Goal: Obtain resource: Download file/media

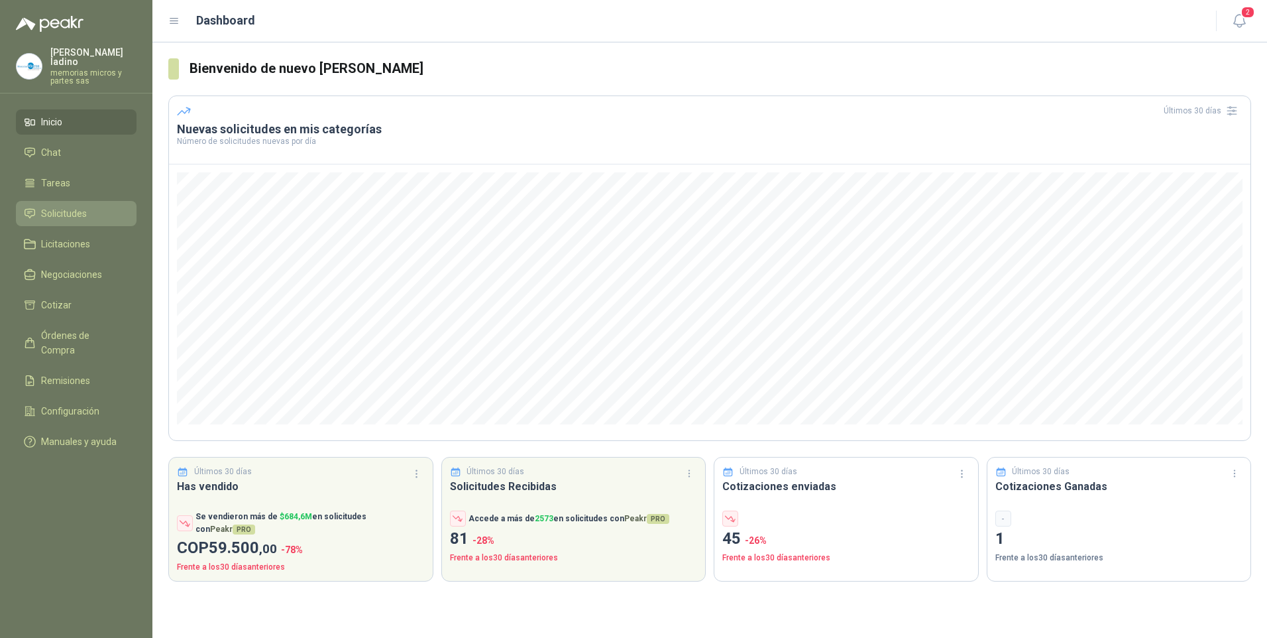
click at [76, 206] on span "Solicitudes" at bounding box center [64, 213] width 46 height 15
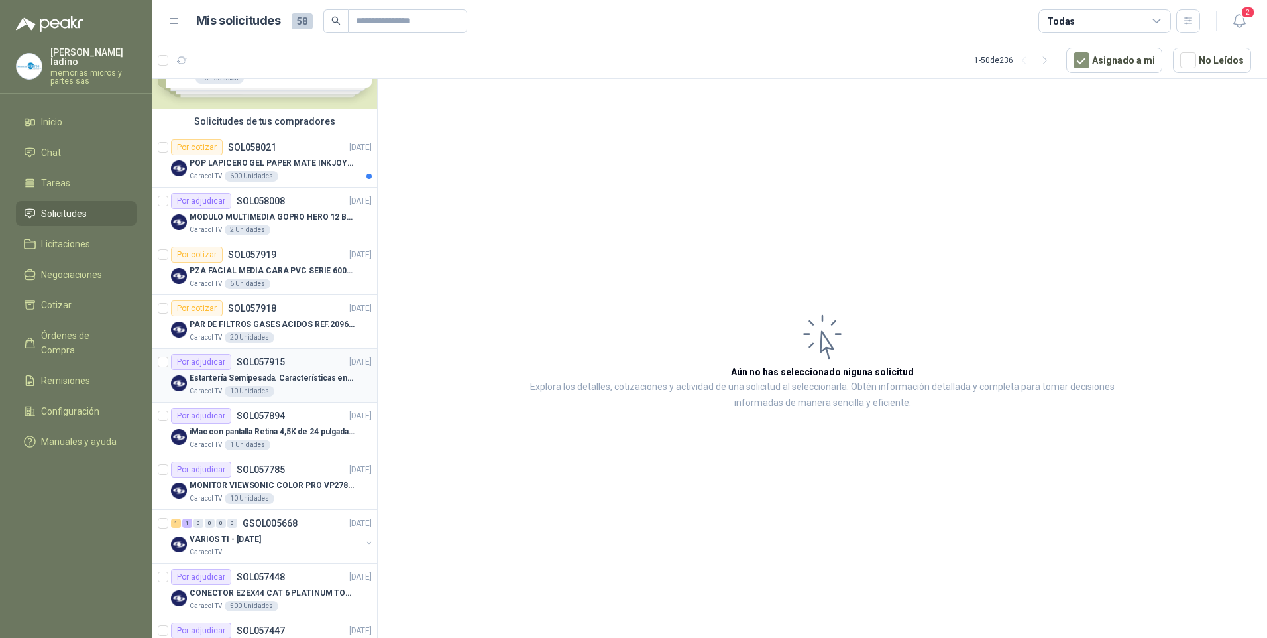
scroll to position [133, 0]
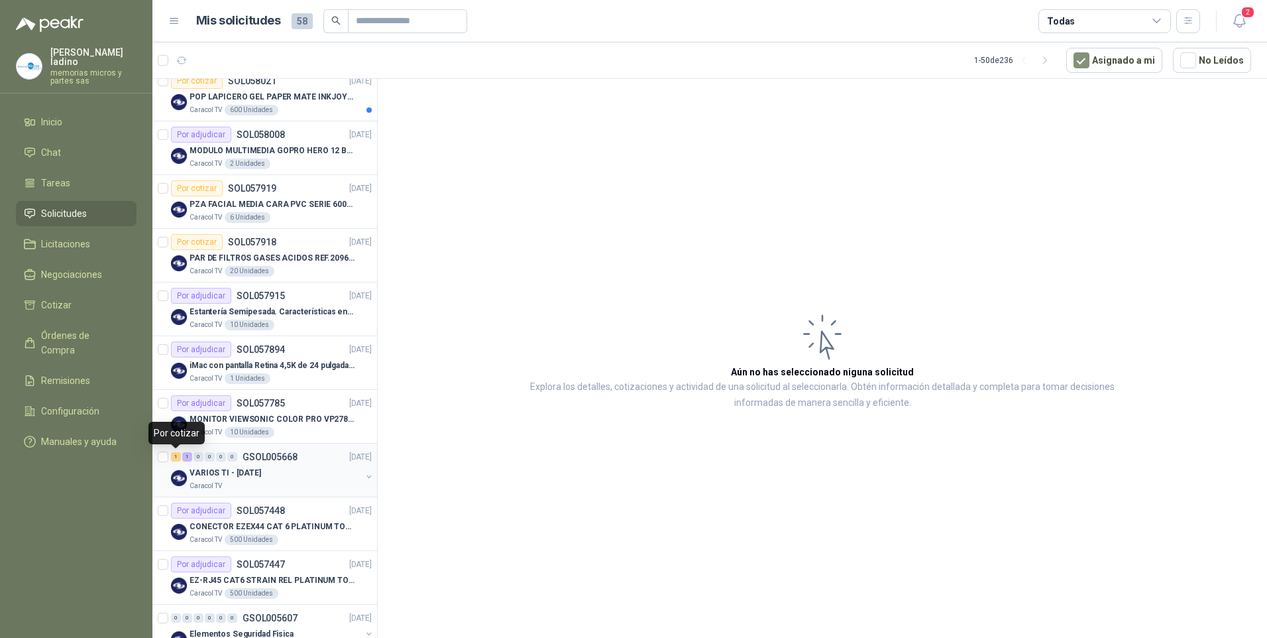
click at [174, 453] on div "1" at bounding box center [176, 456] width 10 height 9
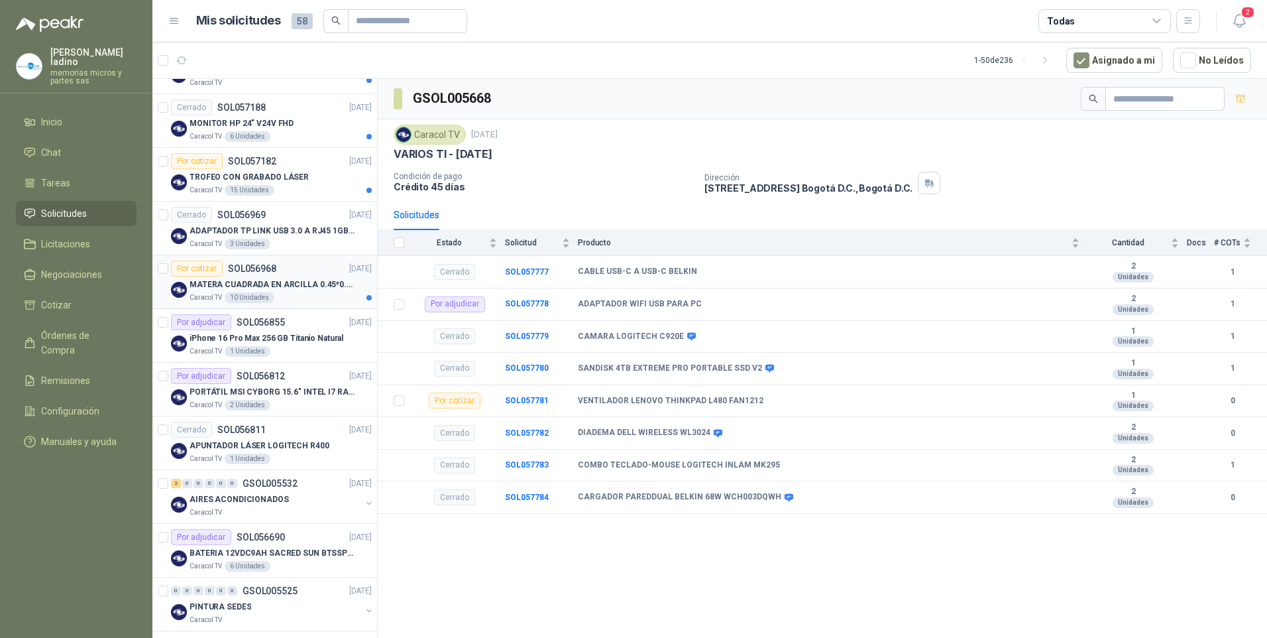
scroll to position [729, 0]
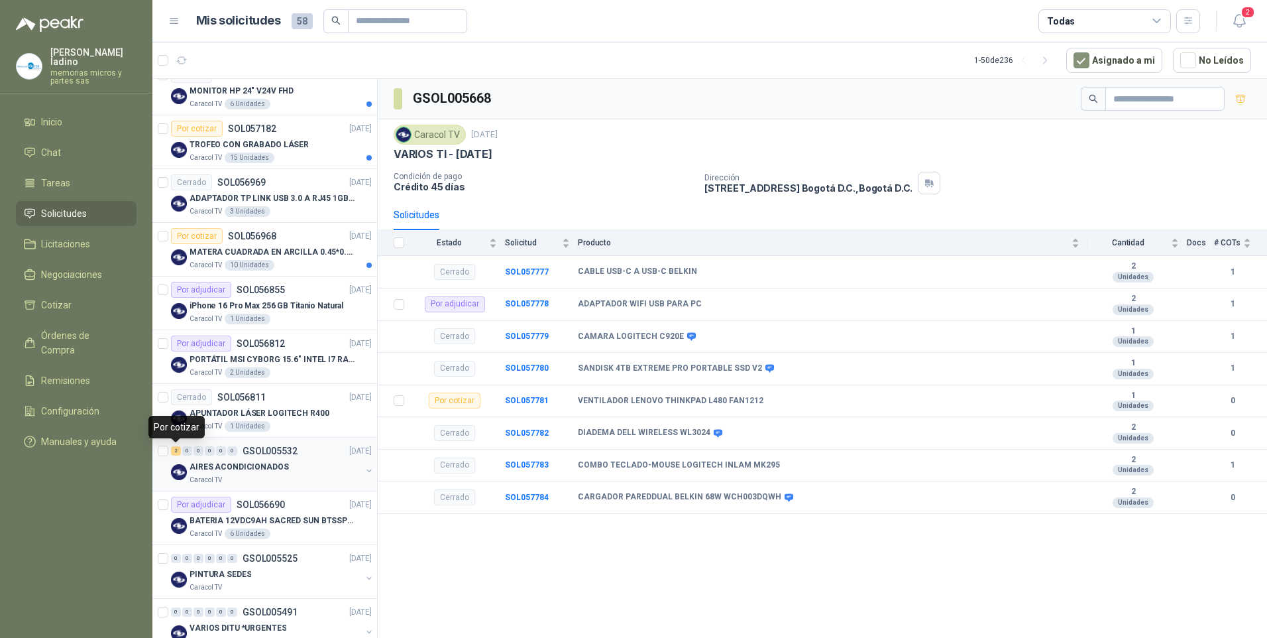
click at [176, 449] on div "2" at bounding box center [176, 450] width 10 height 9
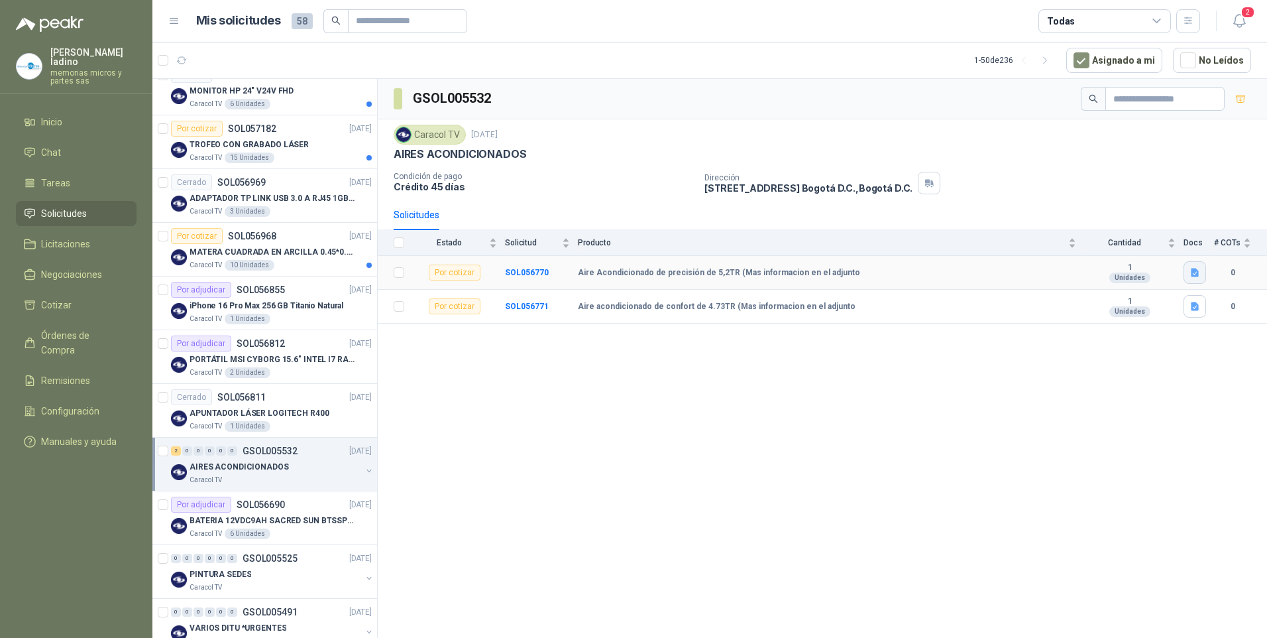
click at [1195, 268] on icon "button" at bounding box center [1195, 272] width 11 height 11
click at [1129, 243] on button "DC-PDO- AIRES Petición Oferta.xlsx" at bounding box center [1120, 244] width 156 height 14
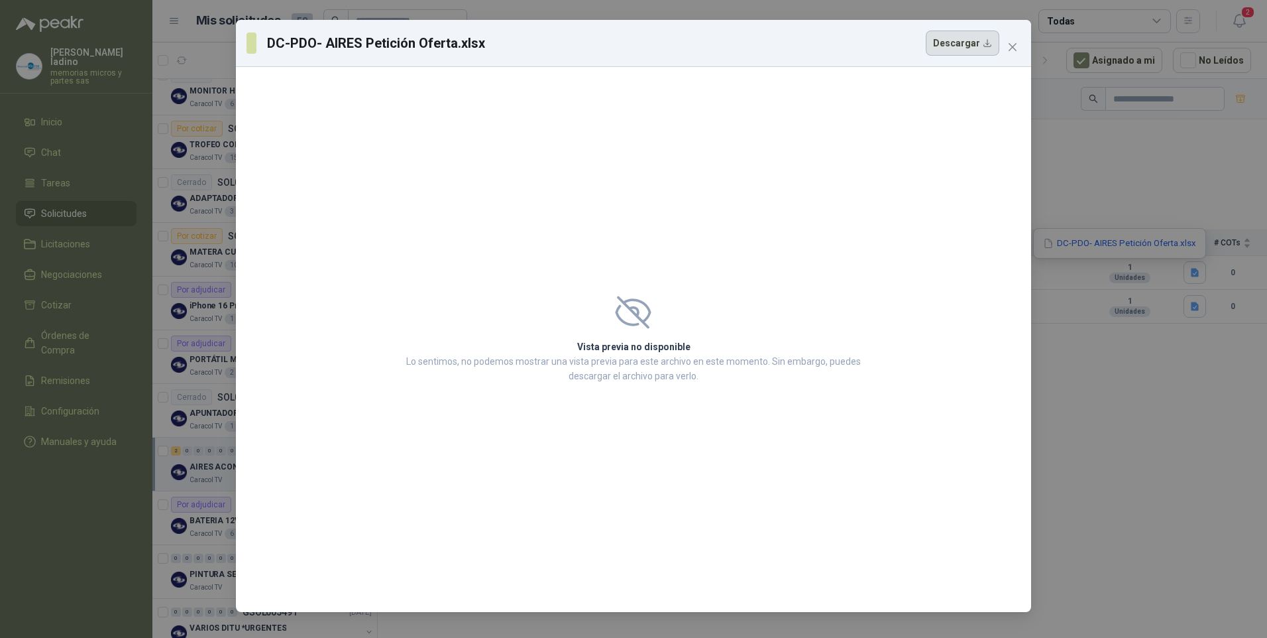
click at [950, 43] on button "Descargar" at bounding box center [963, 42] width 74 height 25
click at [1136, 128] on div "DC-PDO- AIRES Petición Oferta.xlsx Descargar Vista previa no disponible Lo sent…" at bounding box center [633, 319] width 1267 height 638
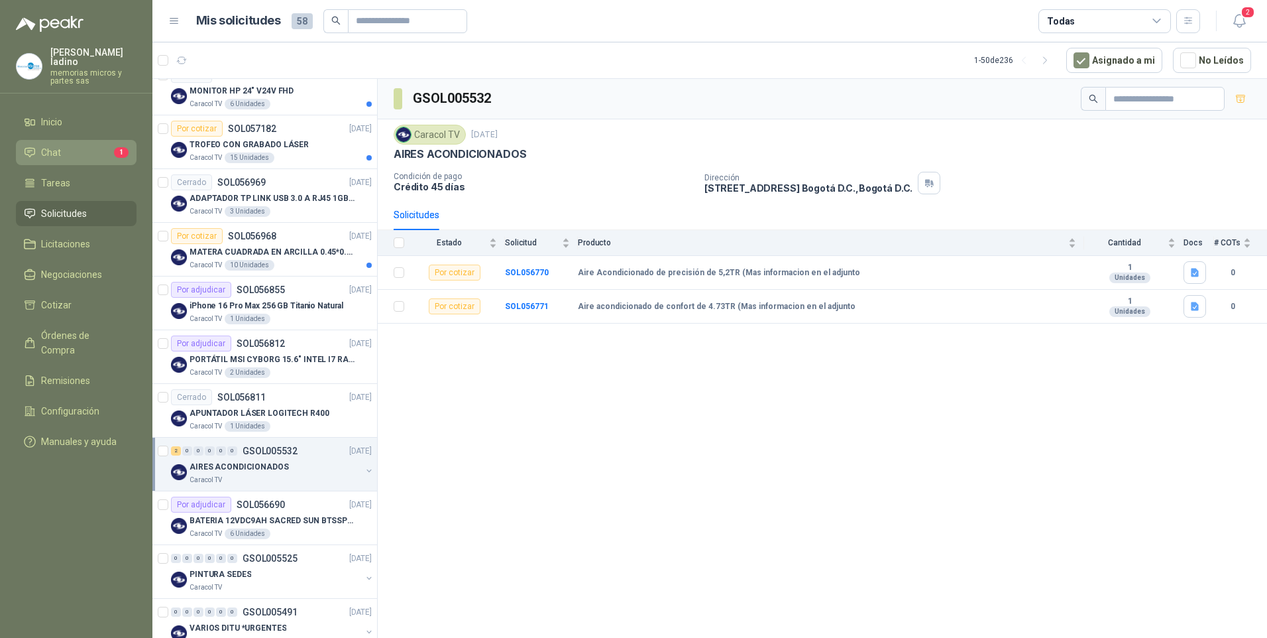
click at [60, 145] on span "Chat" at bounding box center [51, 152] width 20 height 15
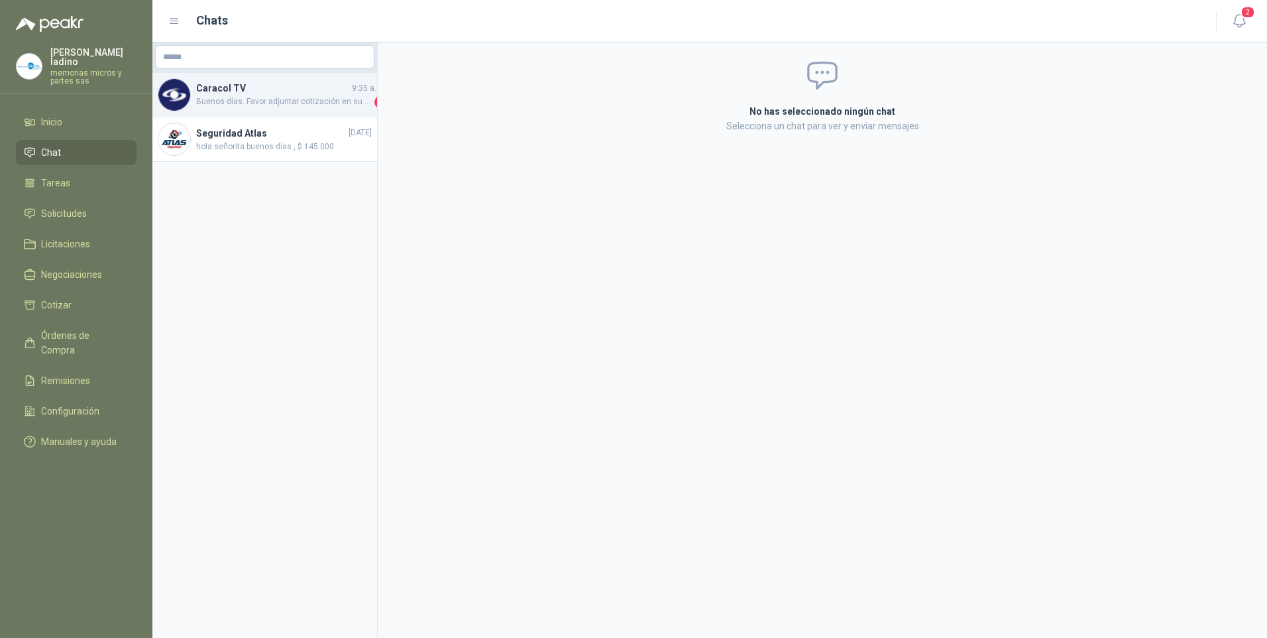
click at [290, 102] on span "Buenos días. Favor adjuntar cotización en su formato y/o enviarla al correo [EM…" at bounding box center [284, 101] width 176 height 13
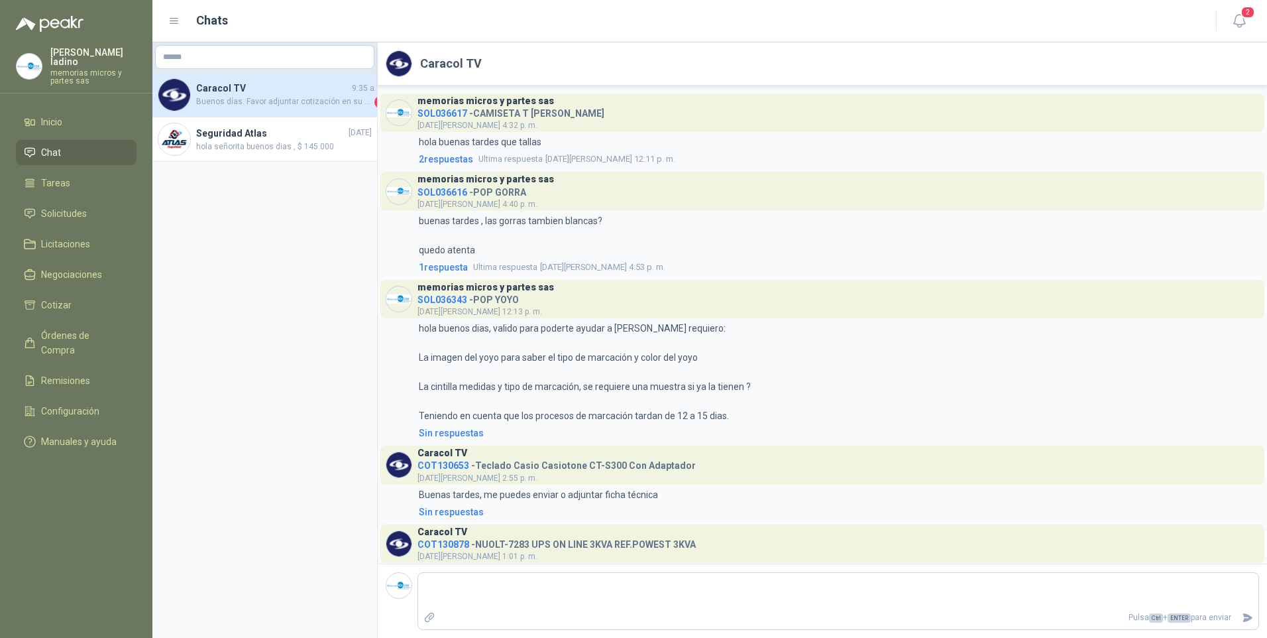
scroll to position [2871, 0]
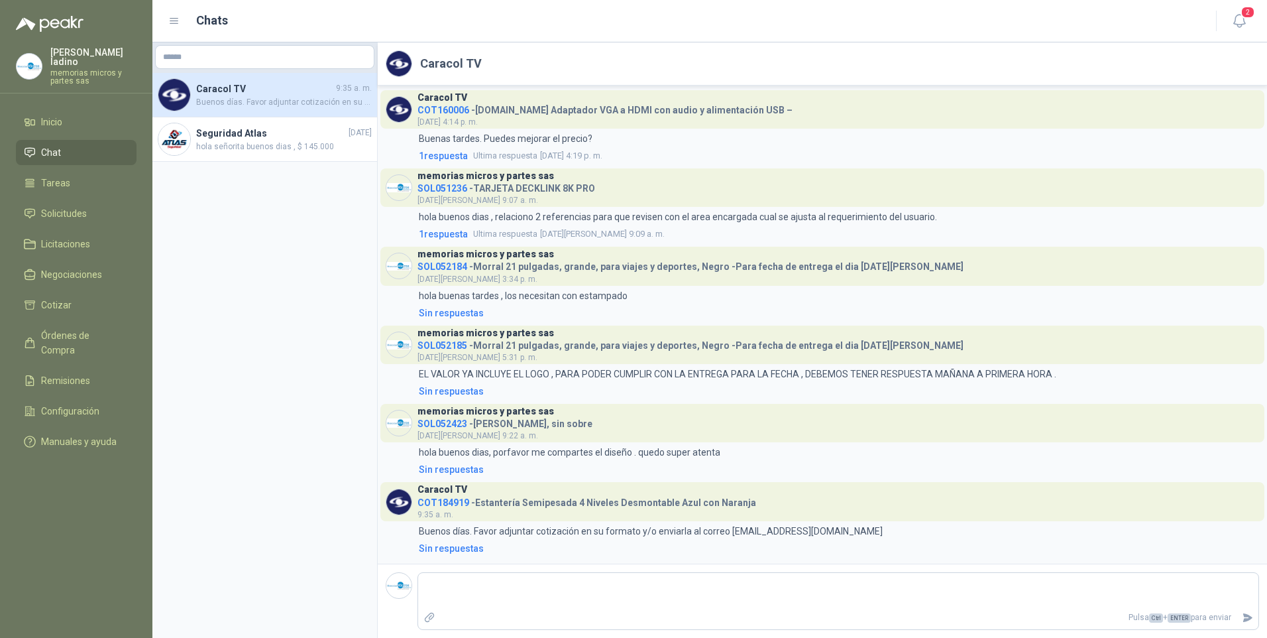
click at [443, 500] on span "COT184919" at bounding box center [443, 502] width 52 height 11
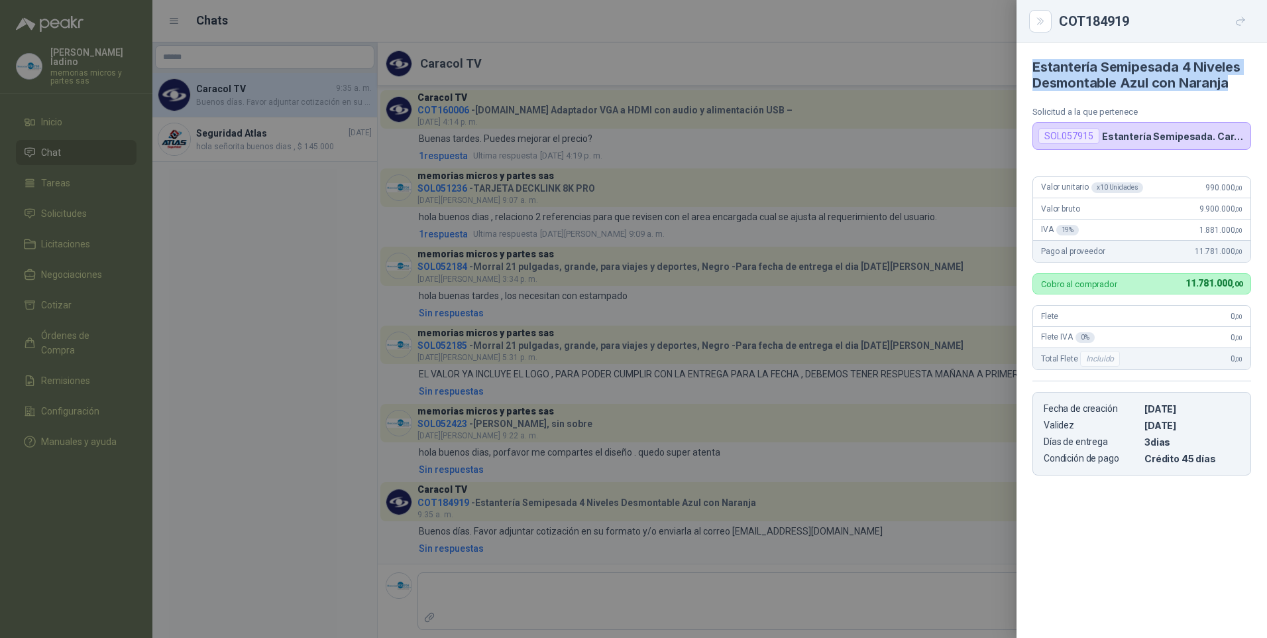
drag, startPoint x: 1032, startPoint y: 64, endPoint x: 1233, endPoint y: 83, distance: 201.7
click at [1233, 83] on h4 "Estantería Semipesada 4 Niveles Desmontable Azul con Naranja" at bounding box center [1141, 75] width 219 height 32
drag, startPoint x: 1233, startPoint y: 83, endPoint x: 1199, endPoint y: 76, distance: 35.4
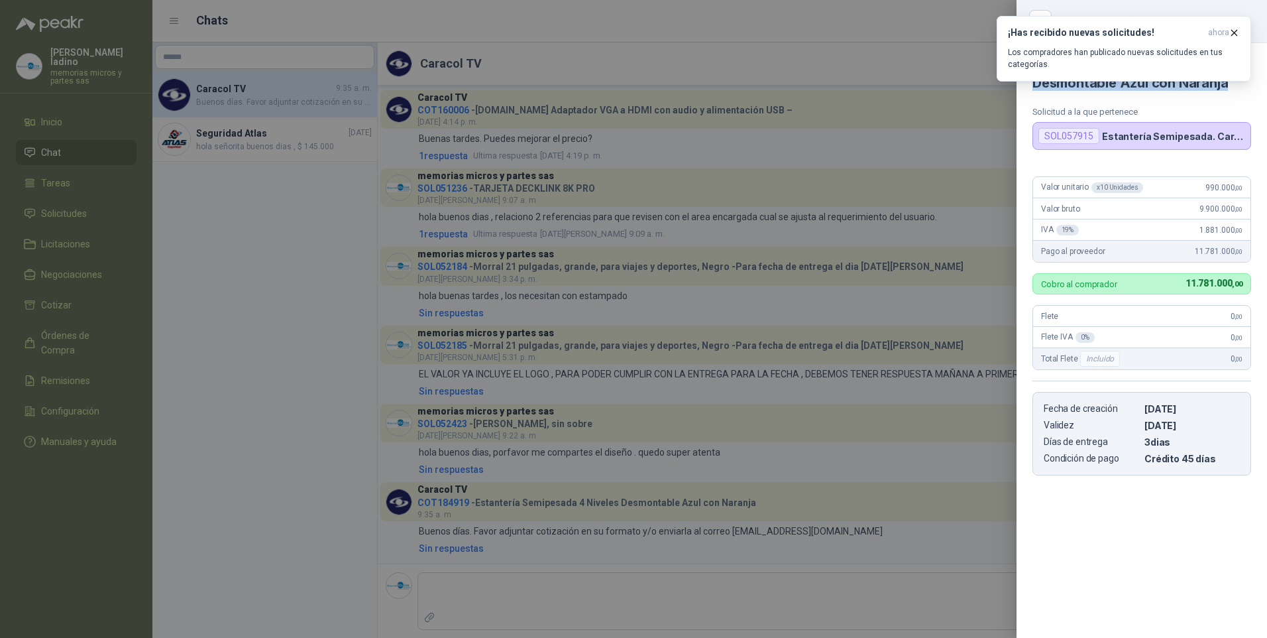
copy h4 "Estantería Semipesada 4 Niveles Desmontable Azul con Naranja"
click at [1237, 31] on icon "button" at bounding box center [1234, 32] width 11 height 11
click at [999, 133] on div at bounding box center [633, 319] width 1267 height 638
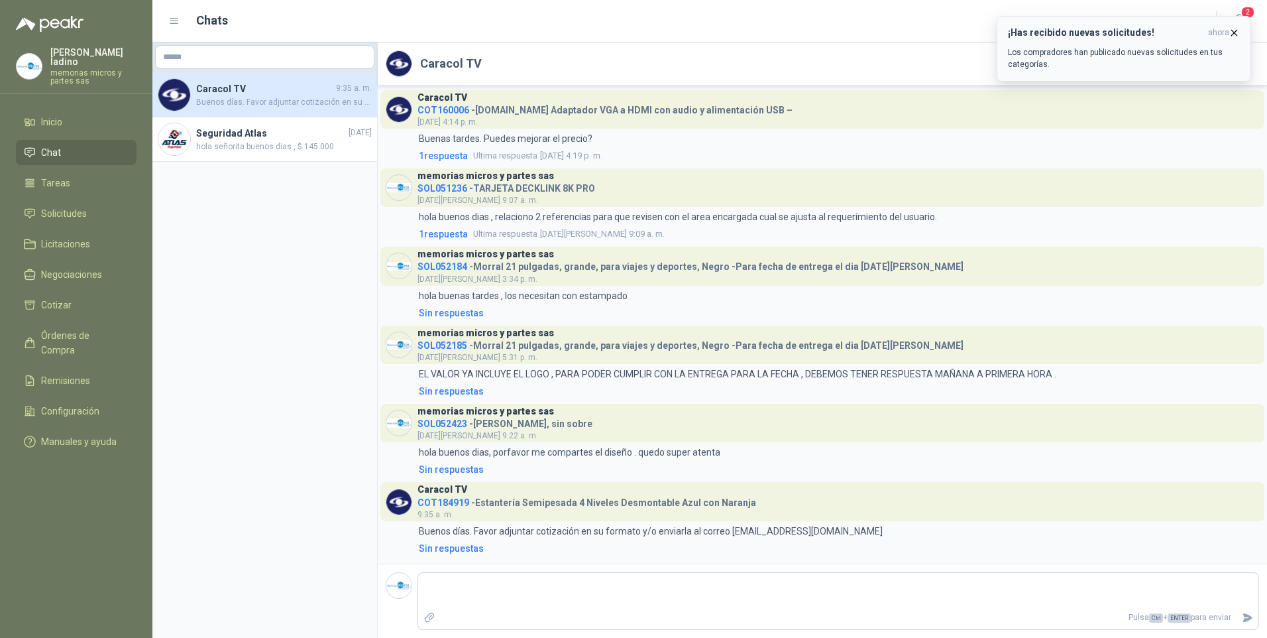
click at [1233, 30] on icon "button" at bounding box center [1234, 32] width 5 height 5
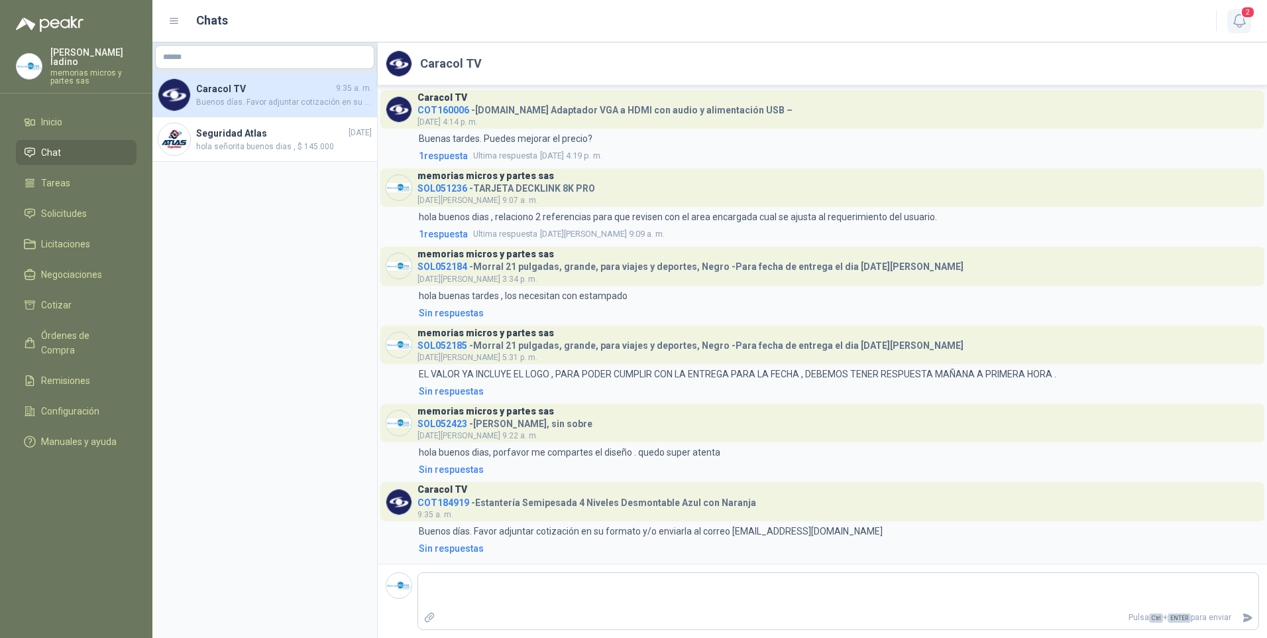
click at [1243, 20] on icon "button" at bounding box center [1239, 21] width 17 height 17
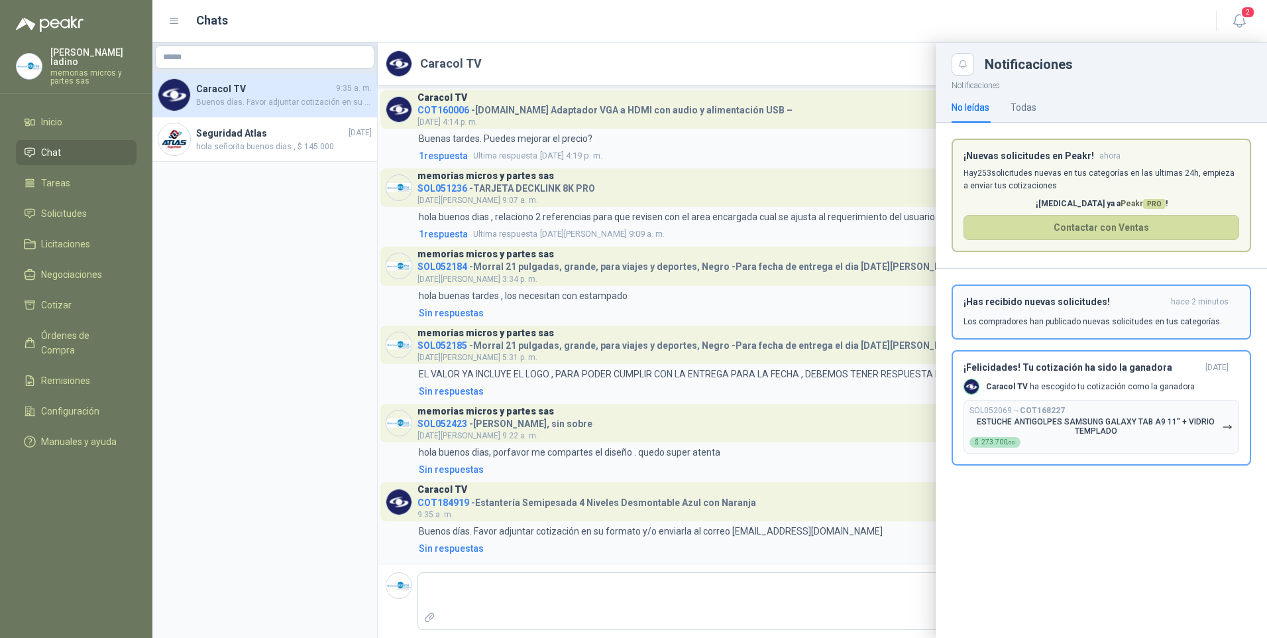
click at [1077, 317] on p "Los compradores han publicado nuevas solicitudes en tus categorías." at bounding box center [1093, 321] width 258 height 12
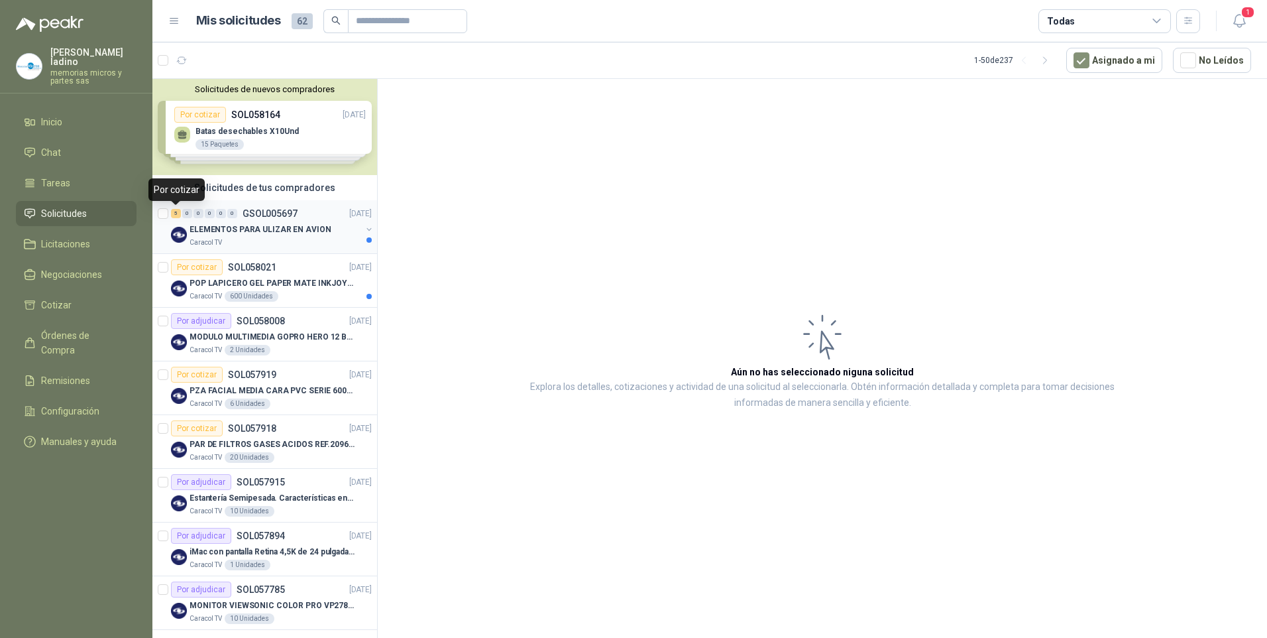
click at [174, 211] on div "5" at bounding box center [176, 213] width 10 height 9
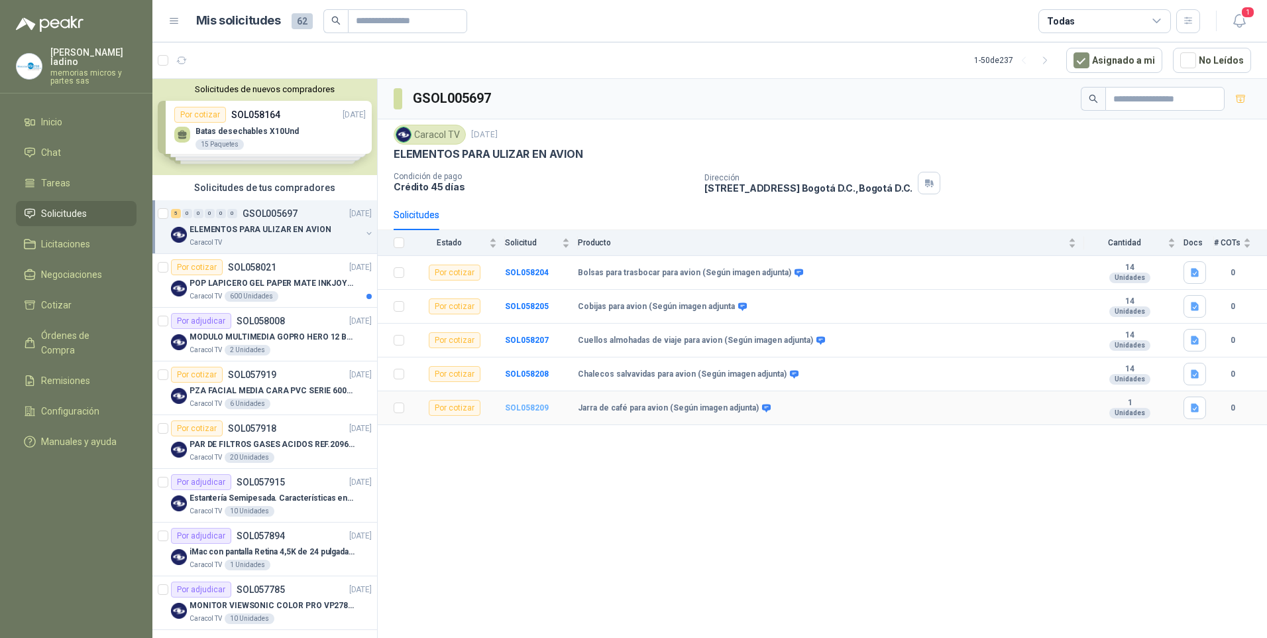
click at [518, 409] on b "SOL058209" at bounding box center [527, 407] width 44 height 9
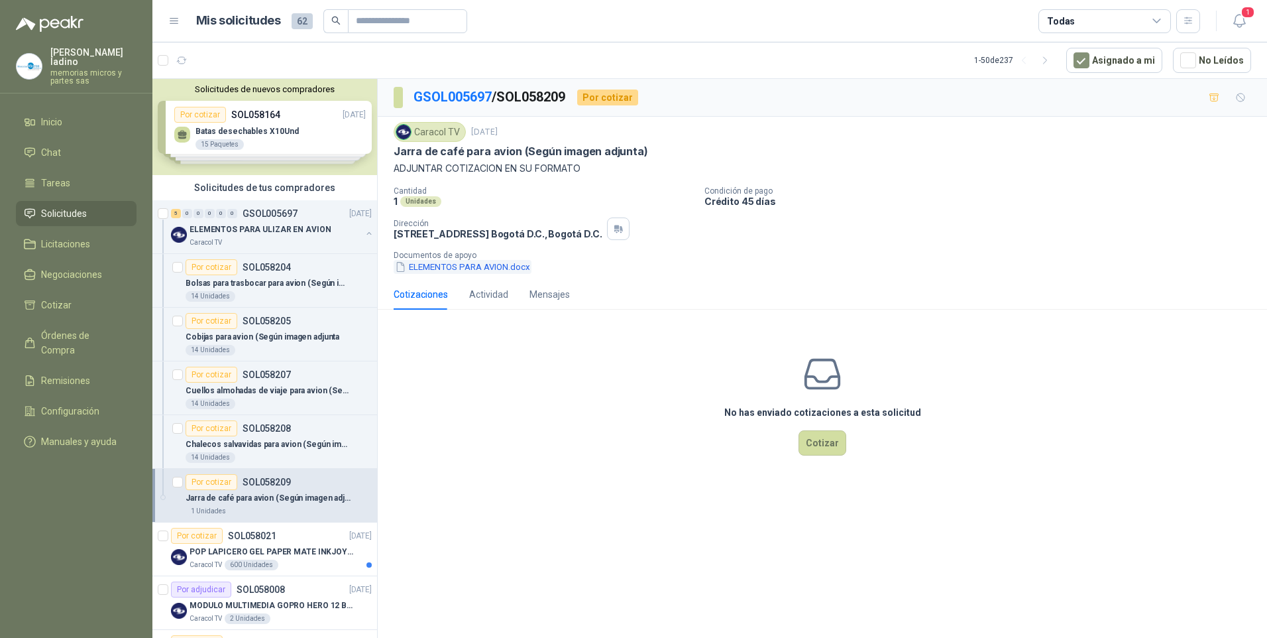
click at [446, 268] on button "ELEMENTOS PARA AVION.docx" at bounding box center [463, 267] width 138 height 14
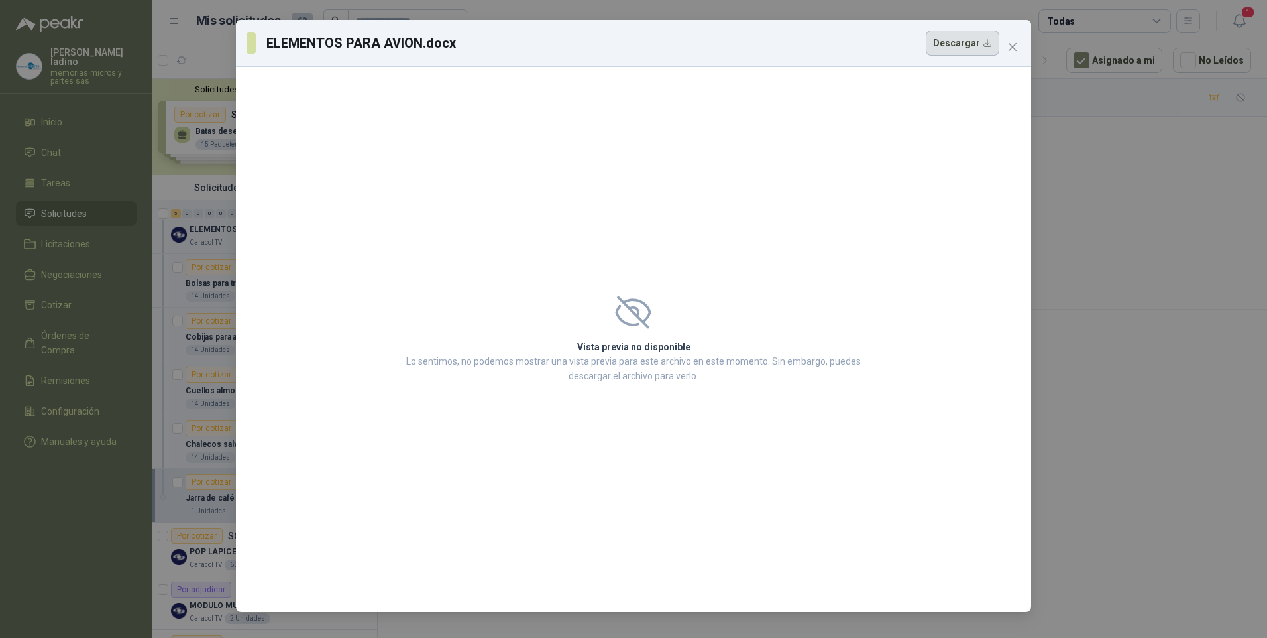
click at [968, 44] on button "Descargar" at bounding box center [963, 42] width 74 height 25
